Goal: Task Accomplishment & Management: Complete application form

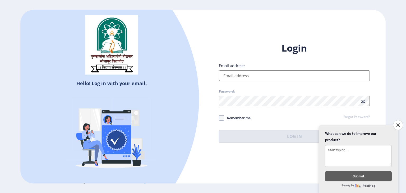
type input "[EMAIL_ADDRESS][DOMAIN_NAME]"
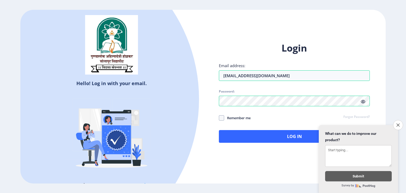
click at [365, 104] on span at bounding box center [363, 101] width 4 height 5
click at [399, 123] on icon "Close survey" at bounding box center [398, 124] width 3 height 3
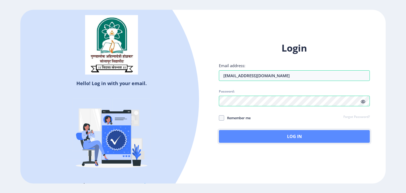
click at [286, 140] on button "Log In" at bounding box center [294, 136] width 151 height 13
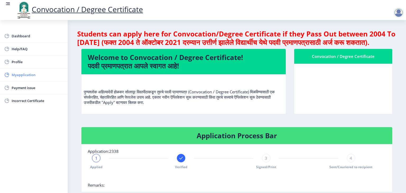
click at [28, 78] on span "Myapplication" at bounding box center [38, 75] width 52 height 6
